Goal: Transaction & Acquisition: Download file/media

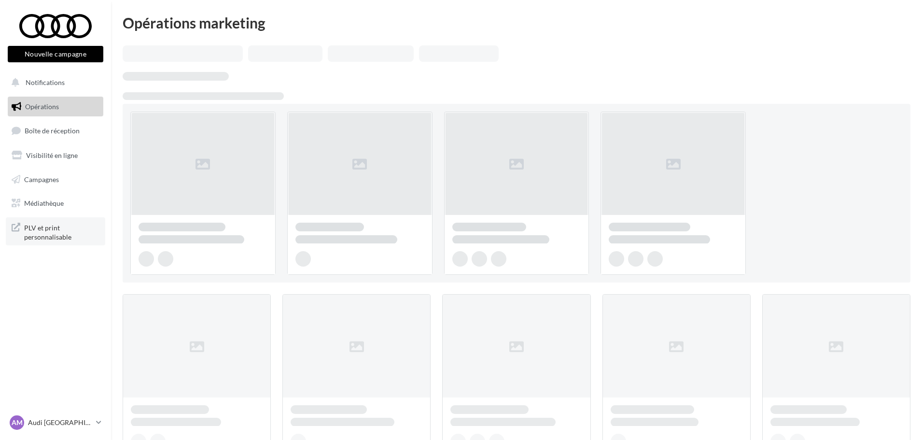
click at [58, 233] on span "PLV et print personnalisable" at bounding box center [61, 231] width 75 height 21
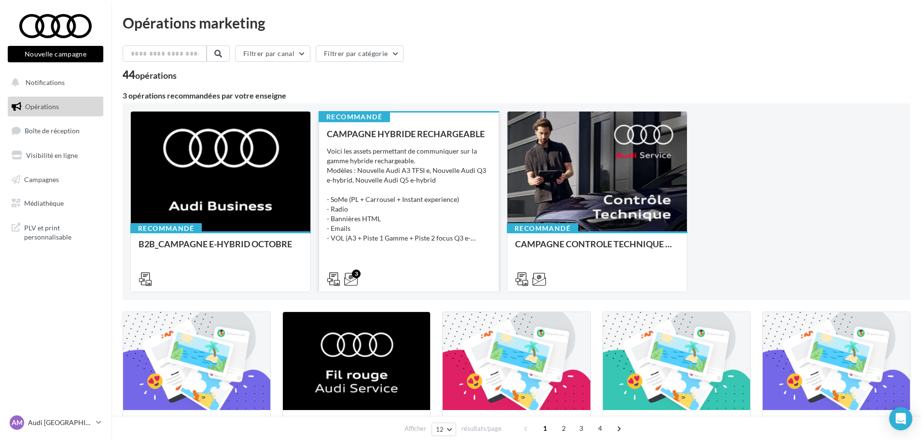
click at [436, 162] on div "Voici les assets permettant de communiquer sur la gamme hybride rechargeable. M…" at bounding box center [409, 194] width 164 height 97
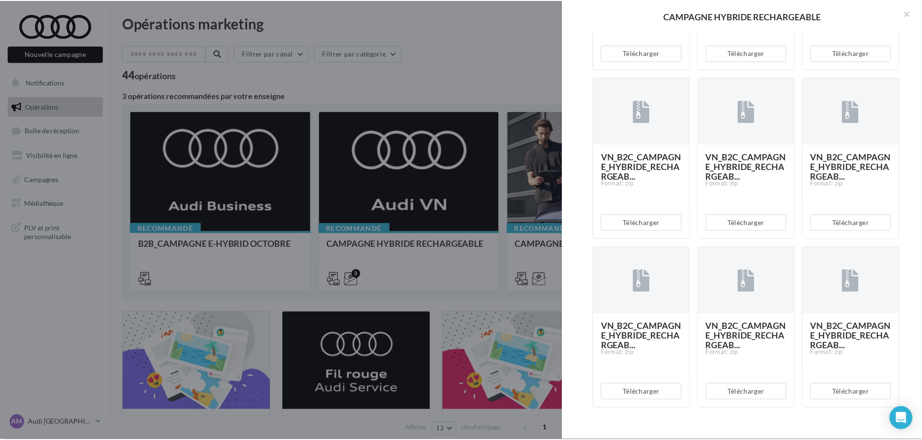
scroll to position [2173, 0]
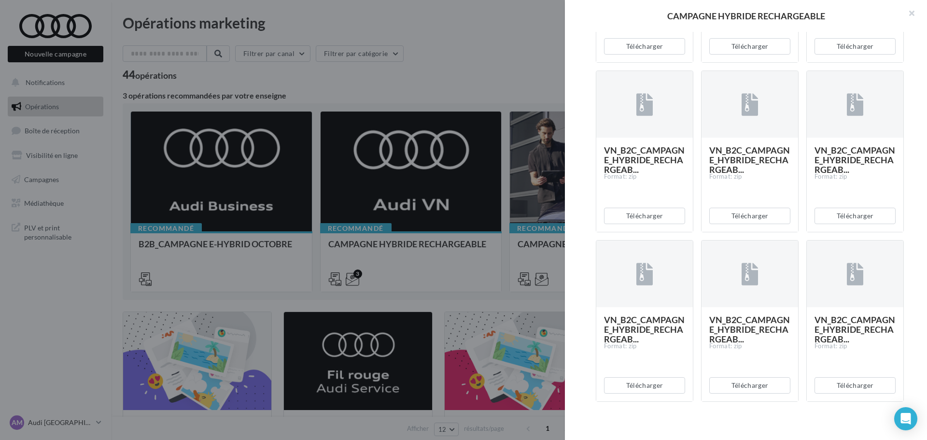
click at [379, 68] on div at bounding box center [463, 220] width 927 height 440
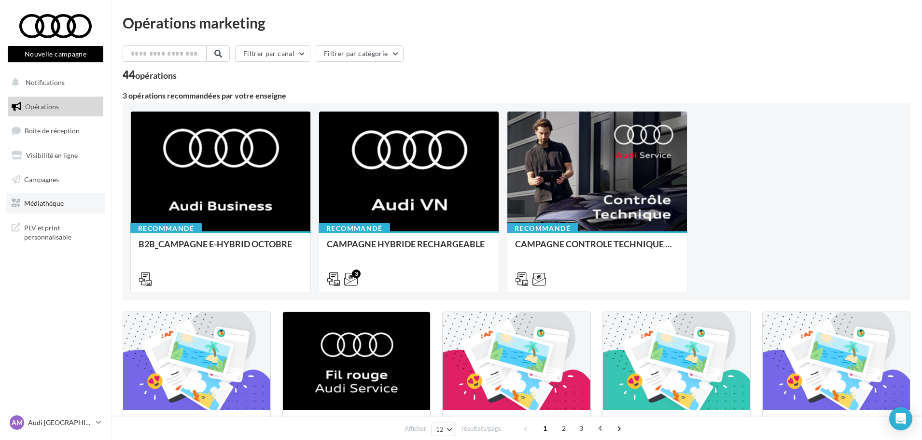
click at [58, 199] on span "Médiathèque" at bounding box center [44, 203] width 40 height 8
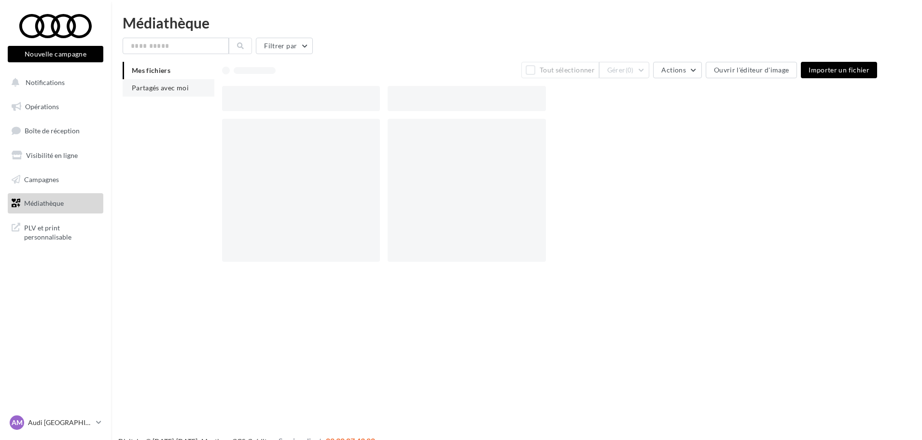
click at [157, 91] on span "Partagés avec moi" at bounding box center [160, 88] width 57 height 8
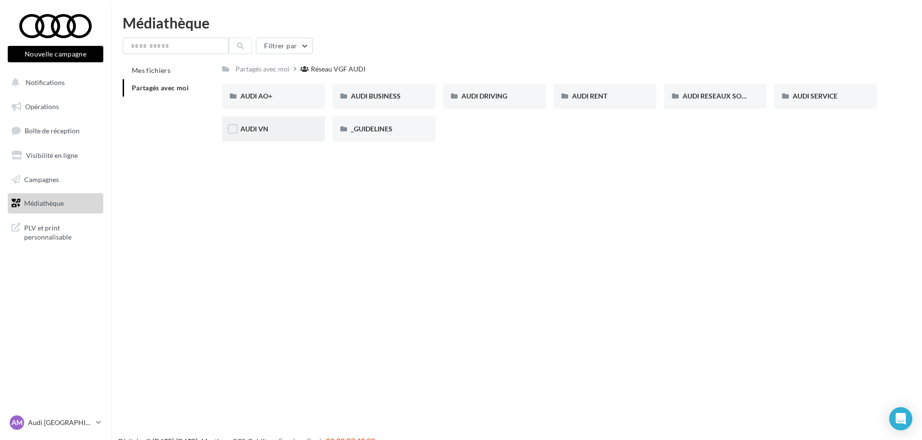
click at [296, 128] on div "AUDI VN" at bounding box center [274, 129] width 66 height 10
click at [428, 91] on div "AUDI VN CAMPAGNE HYBRIDE RECHARGEABLE" at bounding box center [384, 96] width 103 height 25
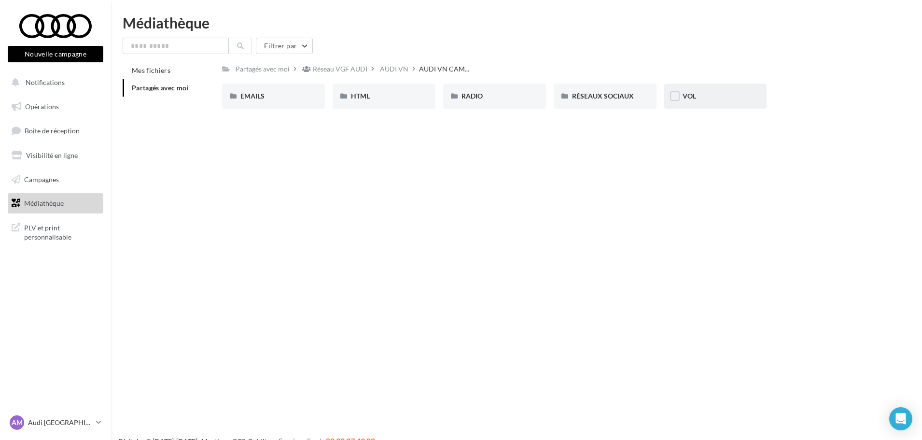
click at [721, 103] on div "VOL" at bounding box center [716, 96] width 103 height 25
click at [408, 99] on div "PISTE 1 / GAMME" at bounding box center [384, 96] width 66 height 10
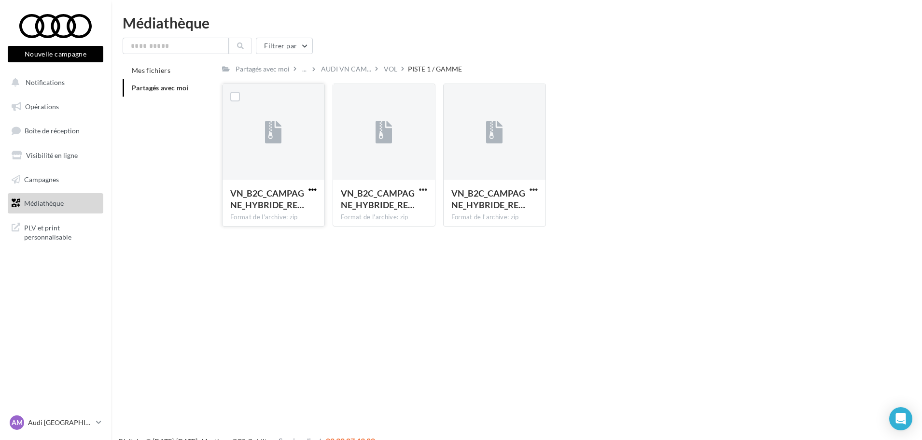
click at [309, 190] on span "button" at bounding box center [313, 189] width 8 height 8
click at [296, 203] on button "Télécharger" at bounding box center [270, 208] width 97 height 25
